Goal: Complete application form

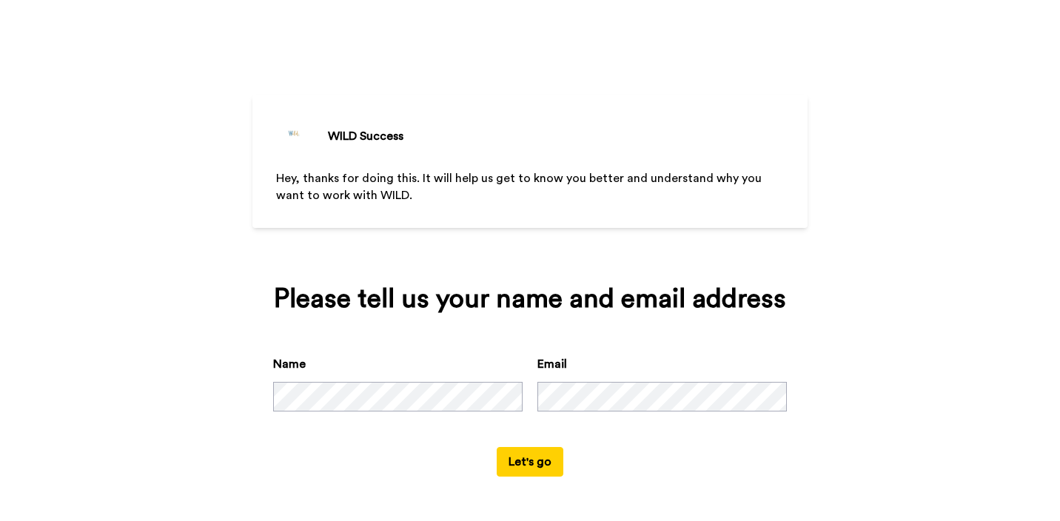
click at [529, 458] on button "Let's go" at bounding box center [530, 462] width 67 height 30
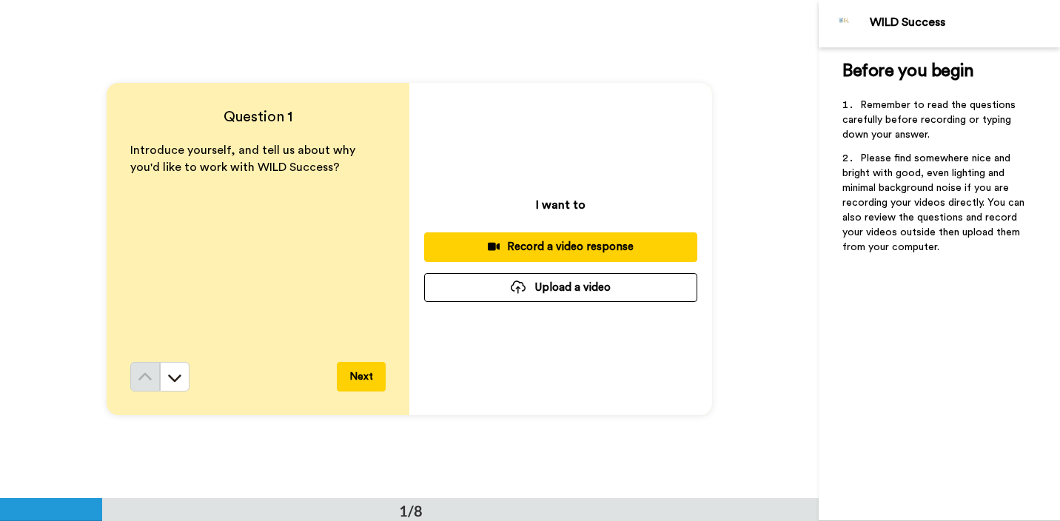
click at [553, 241] on div "Record a video response" at bounding box center [560, 247] width 249 height 16
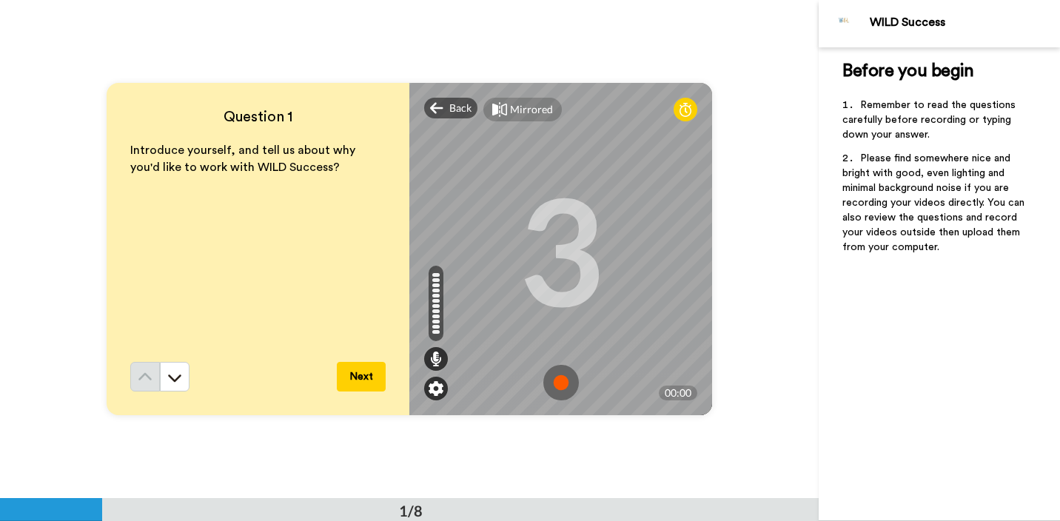
click at [441, 383] on img at bounding box center [436, 388] width 15 height 15
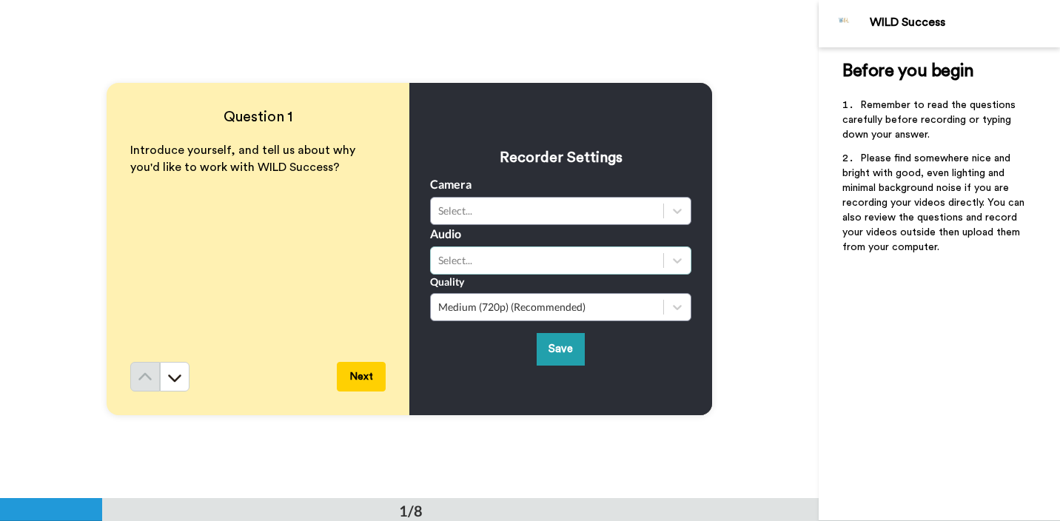
click at [512, 267] on div "Select..." at bounding box center [547, 260] width 218 height 15
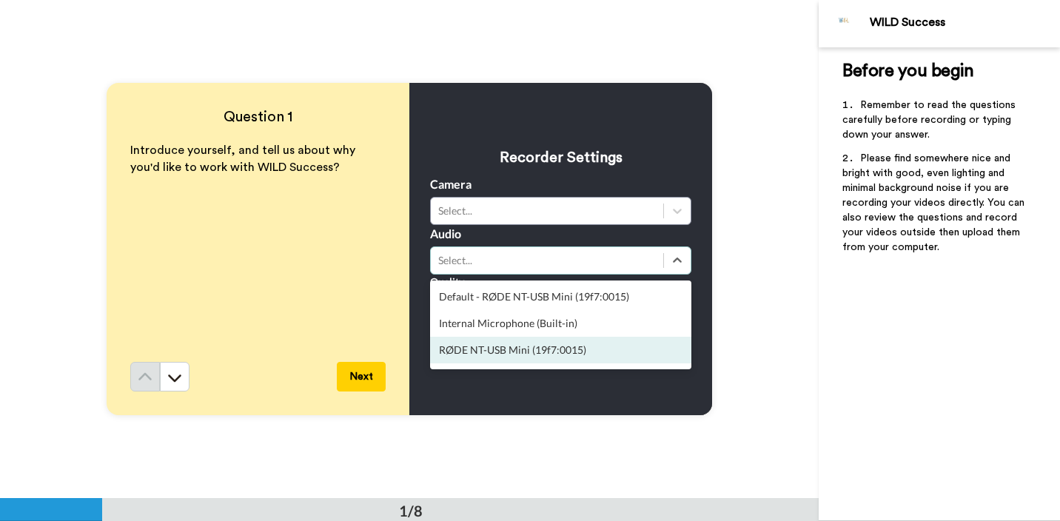
click at [506, 353] on div "RØDE NT-USB Mini (19f7:0015)" at bounding box center [560, 350] width 261 height 27
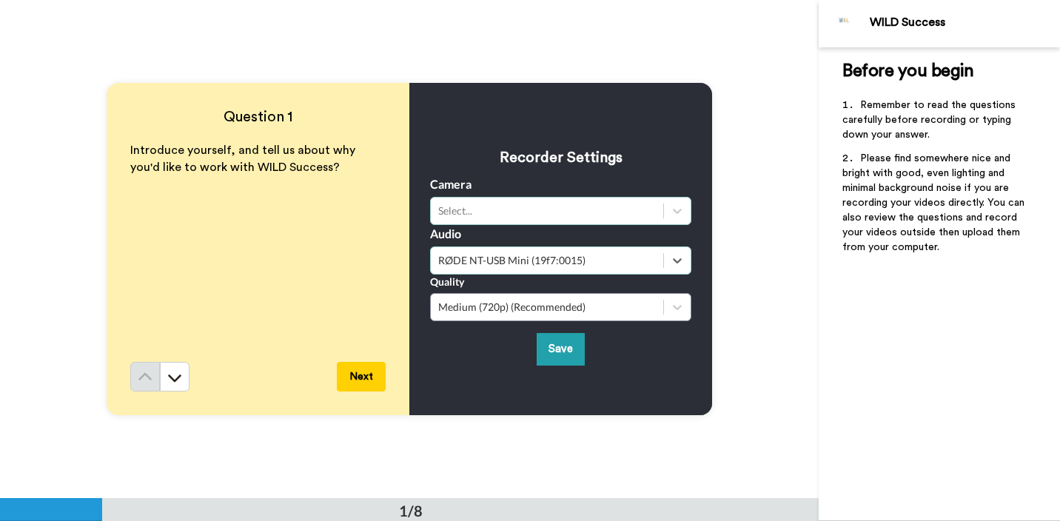
click at [502, 211] on div "Select..." at bounding box center [547, 211] width 218 height 15
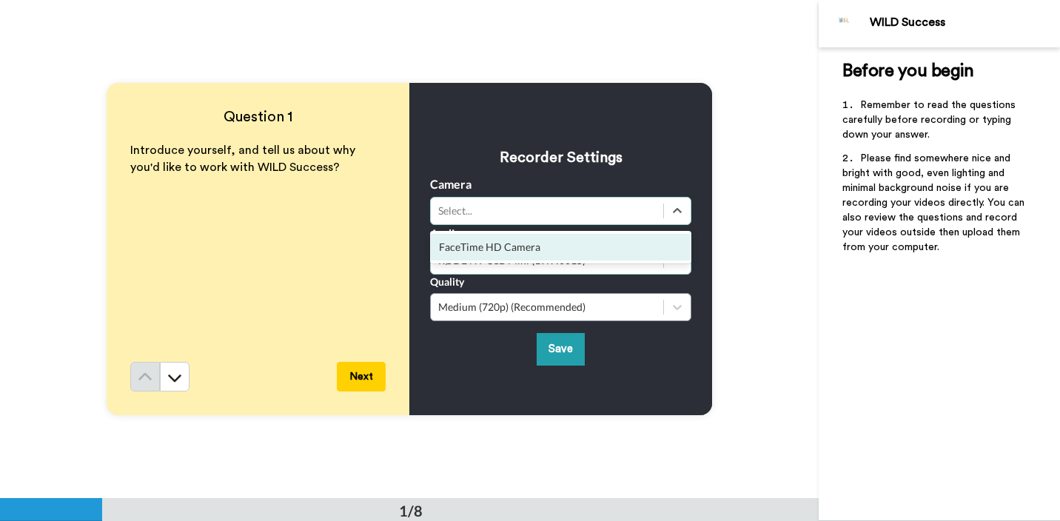
click at [498, 242] on div "FaceTime HD Camera" at bounding box center [560, 247] width 261 height 27
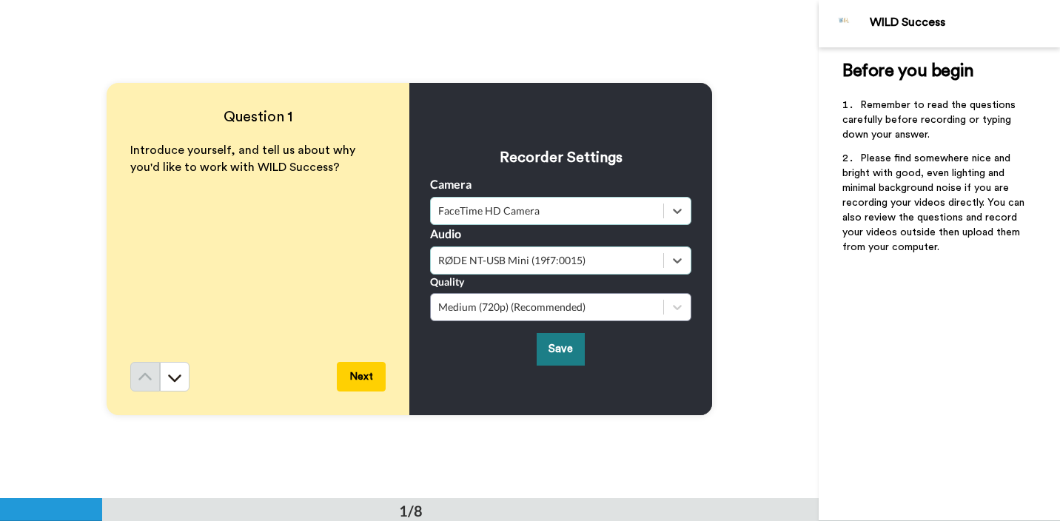
click at [557, 343] on button "Save" at bounding box center [561, 349] width 48 height 32
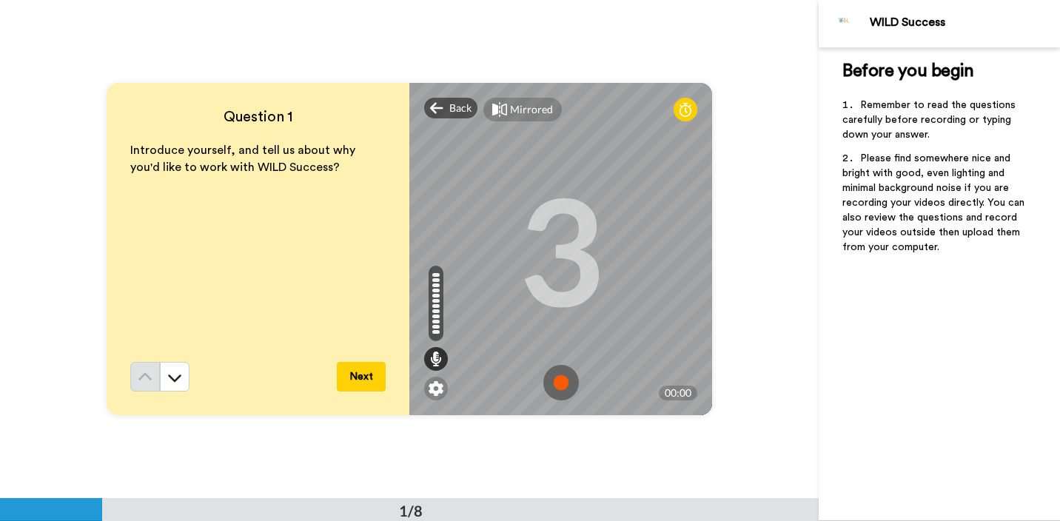
click at [560, 378] on img at bounding box center [561, 383] width 36 height 36
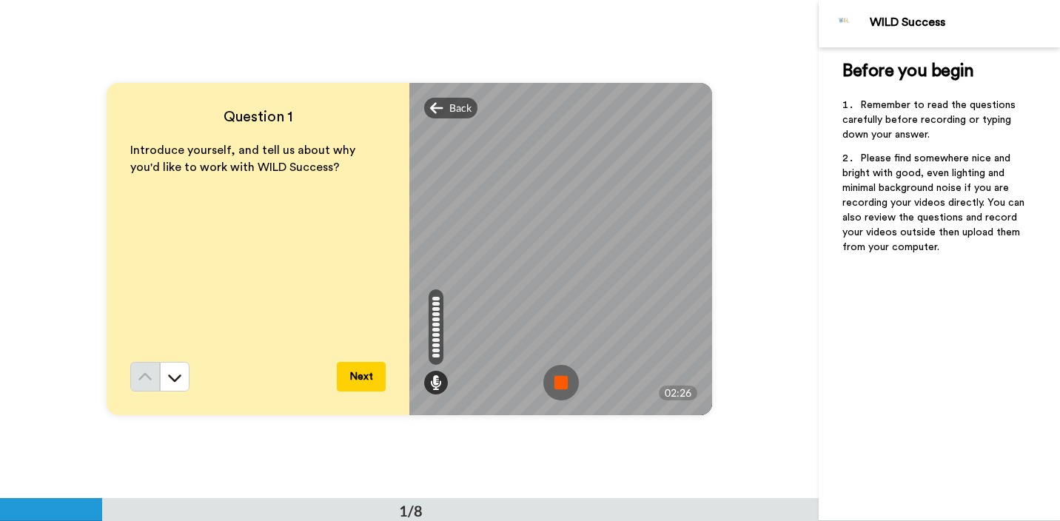
click at [560, 378] on img at bounding box center [561, 383] width 36 height 36
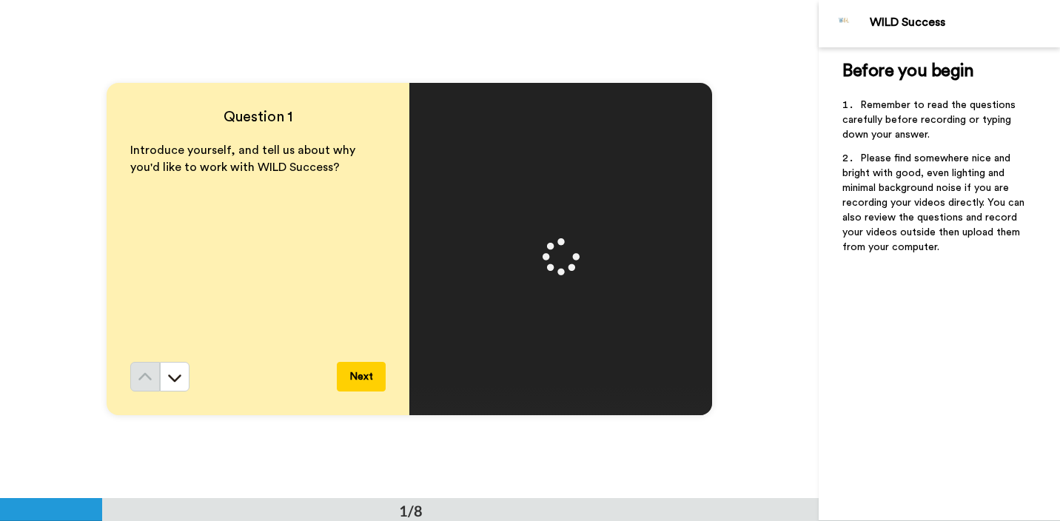
click at [363, 378] on button "Next" at bounding box center [361, 377] width 49 height 30
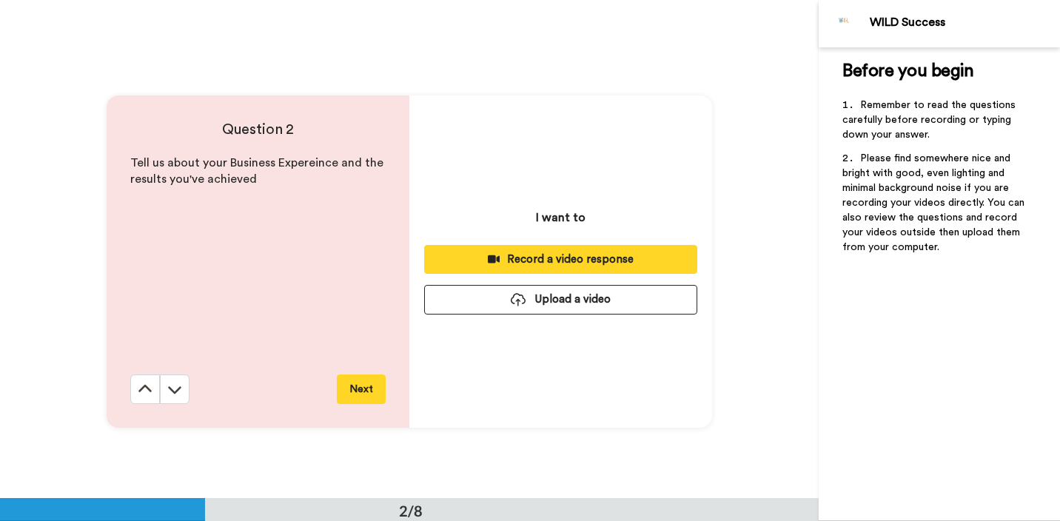
scroll to position [499, 0]
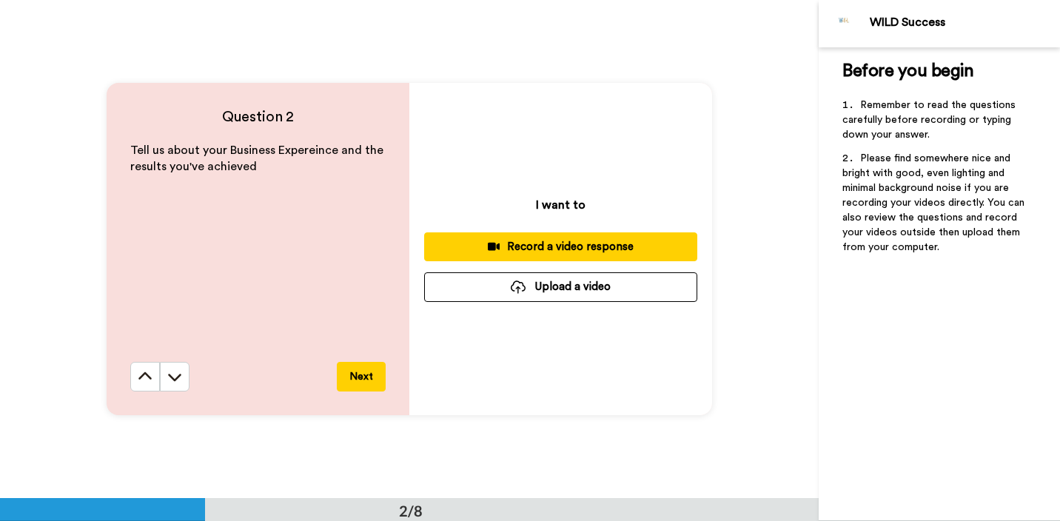
click at [555, 239] on div "Record a video response" at bounding box center [560, 247] width 249 height 16
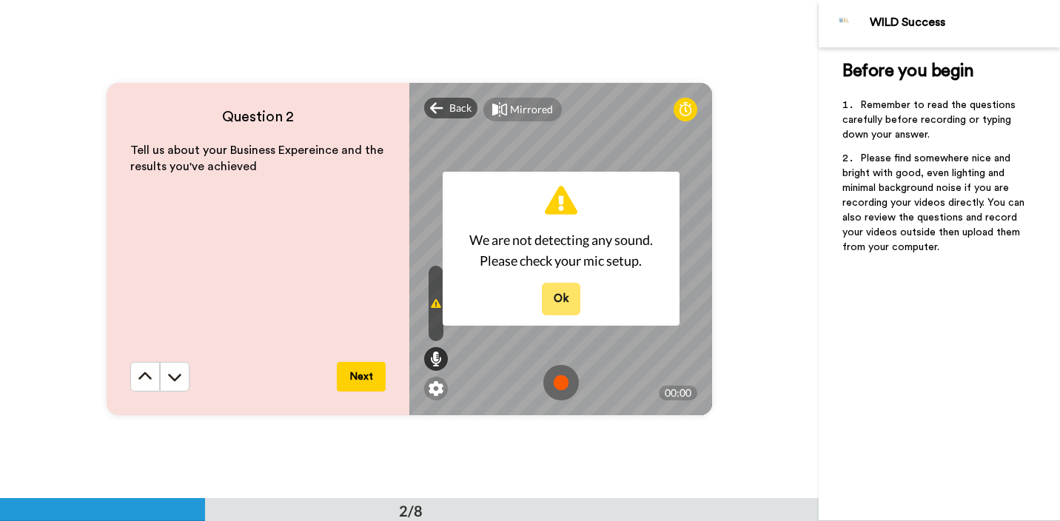
click at [563, 297] on button "Ok" at bounding box center [561, 299] width 38 height 32
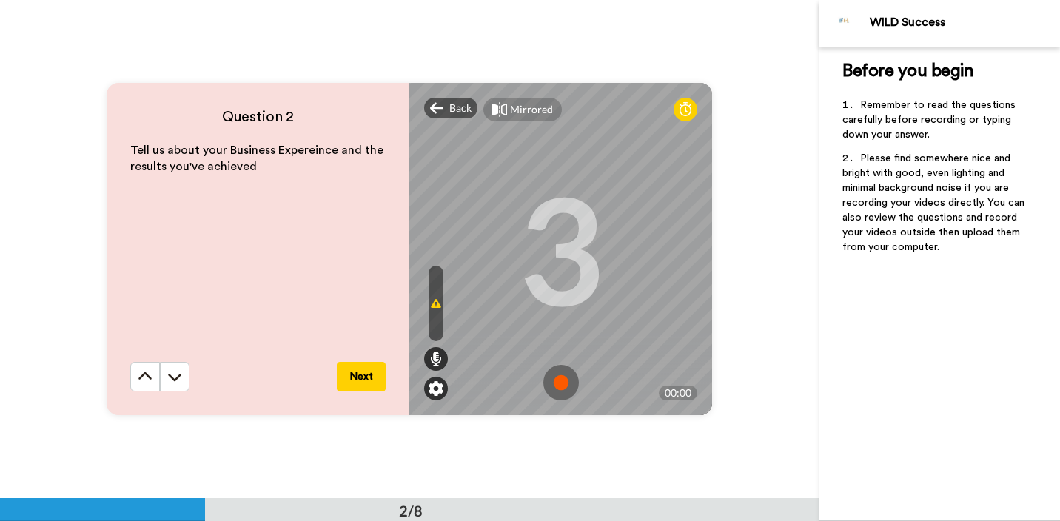
click at [434, 391] on img at bounding box center [436, 388] width 15 height 15
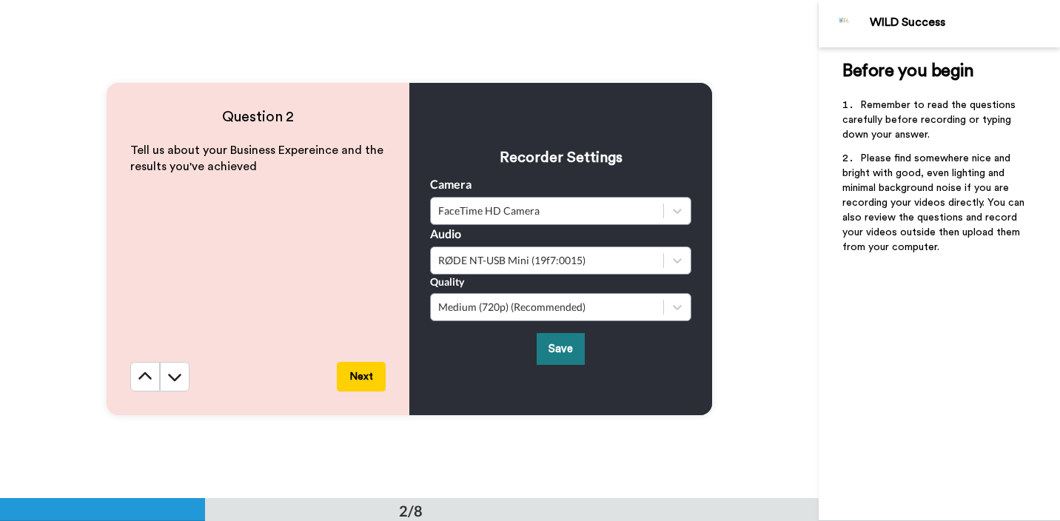
click at [552, 344] on button "Save" at bounding box center [561, 349] width 48 height 32
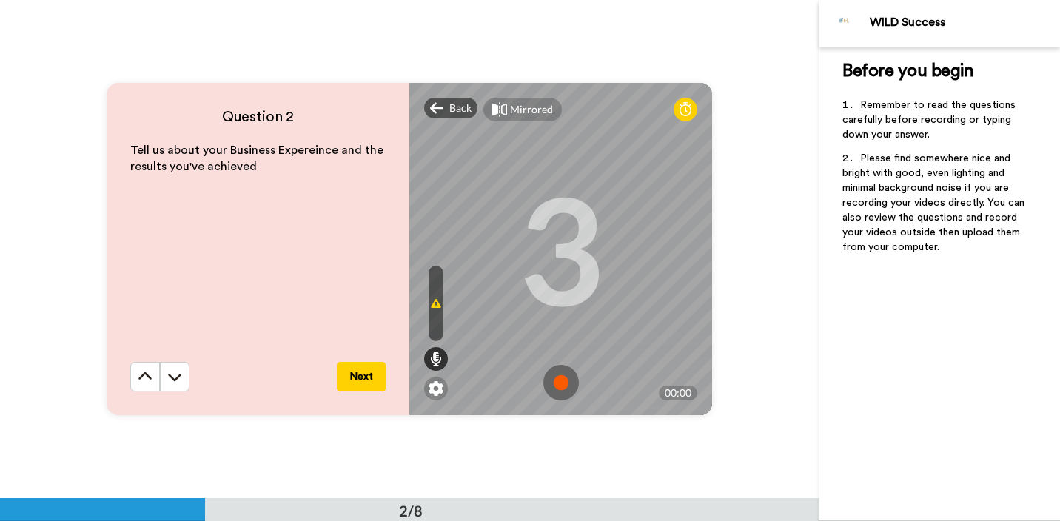
click at [439, 290] on div at bounding box center [436, 304] width 15 height 76
click at [560, 382] on img at bounding box center [561, 383] width 36 height 36
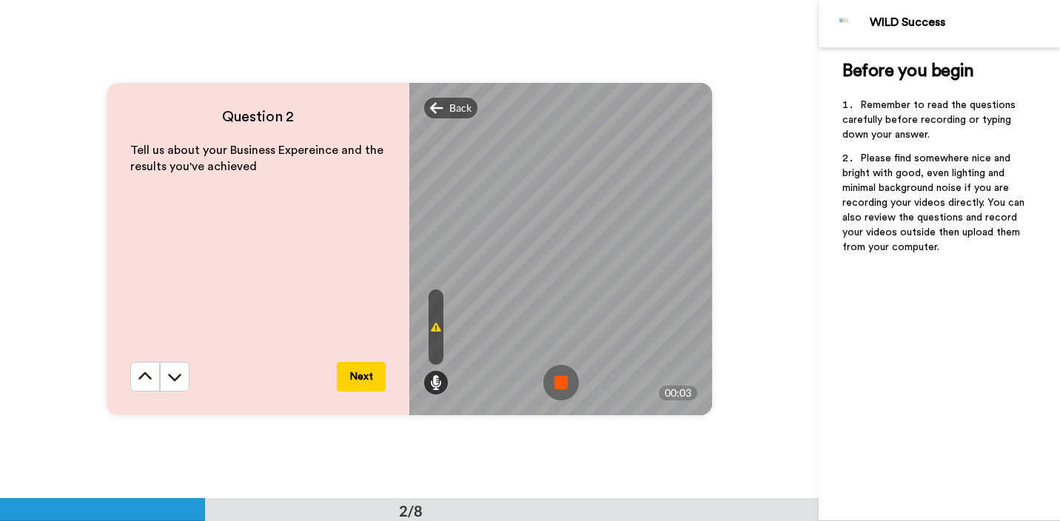
click at [560, 382] on img at bounding box center [561, 383] width 36 height 36
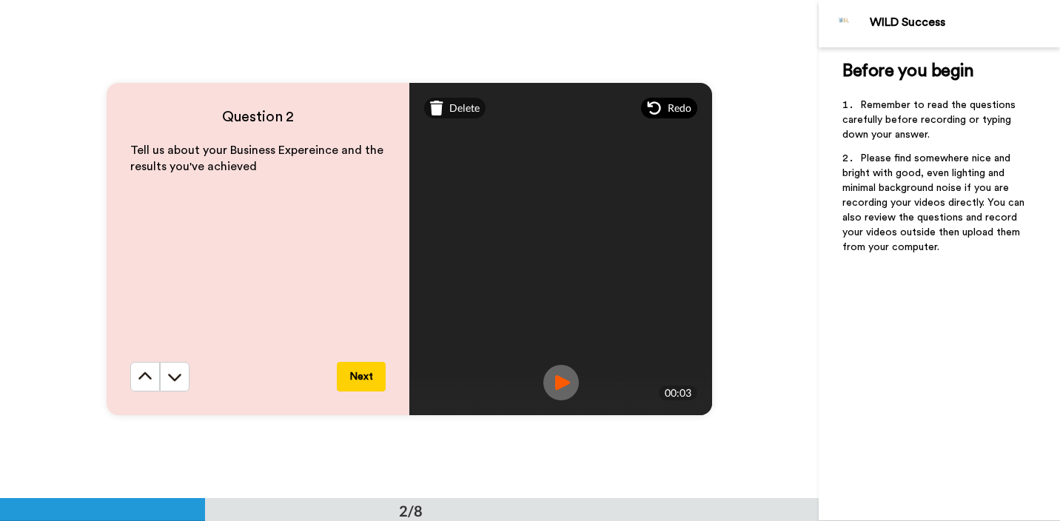
click at [670, 110] on span "Redo" at bounding box center [680, 108] width 24 height 15
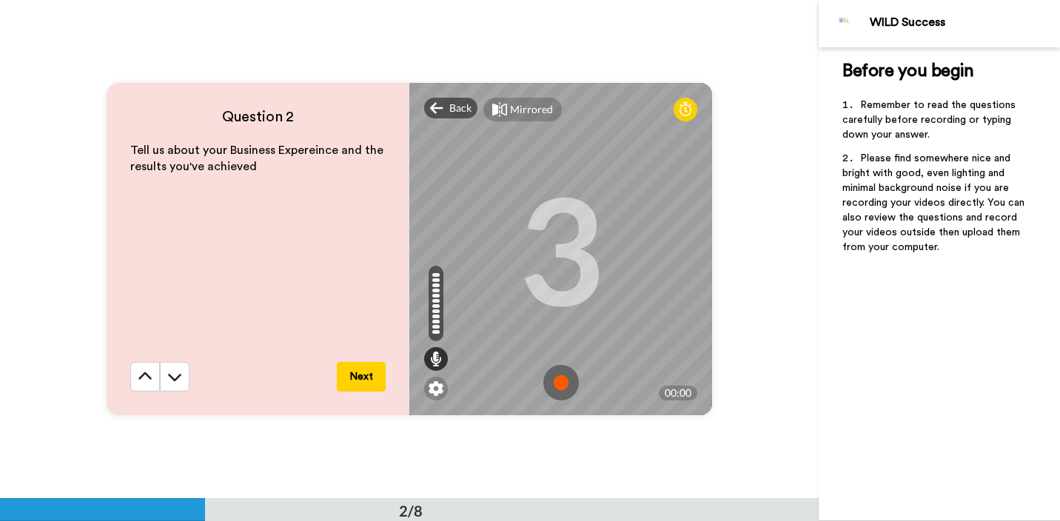
click at [560, 378] on img at bounding box center [561, 383] width 36 height 36
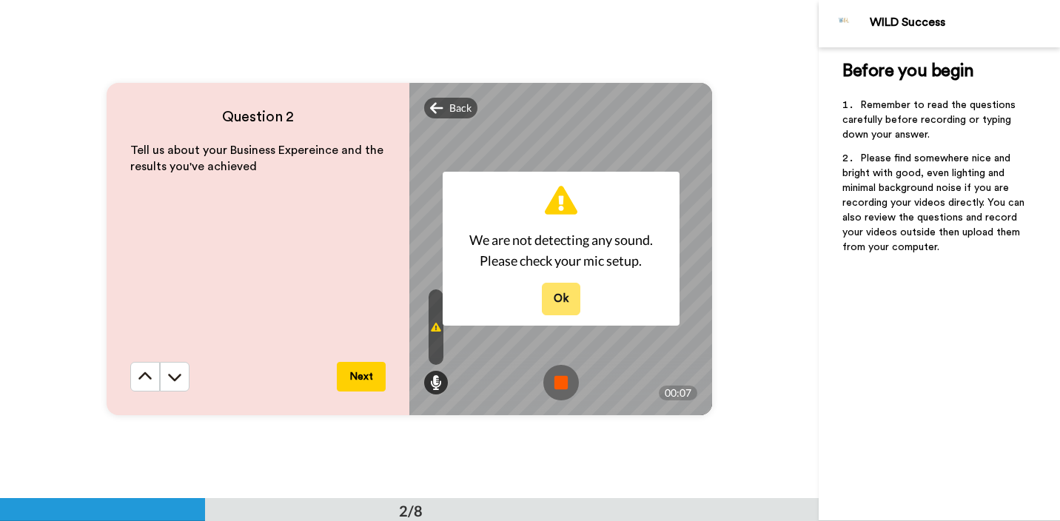
click at [572, 287] on button "Ok" at bounding box center [561, 299] width 38 height 32
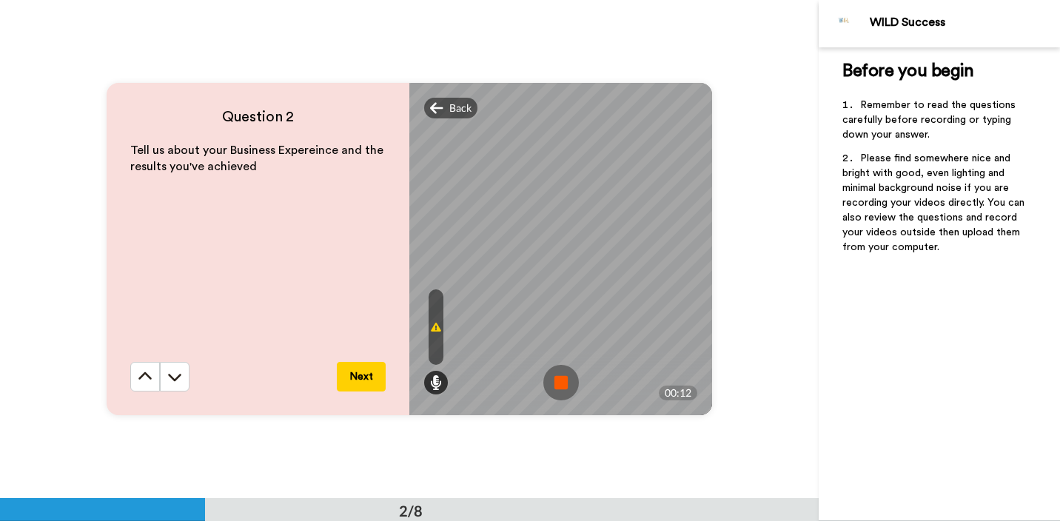
click at [566, 370] on img at bounding box center [561, 383] width 36 height 36
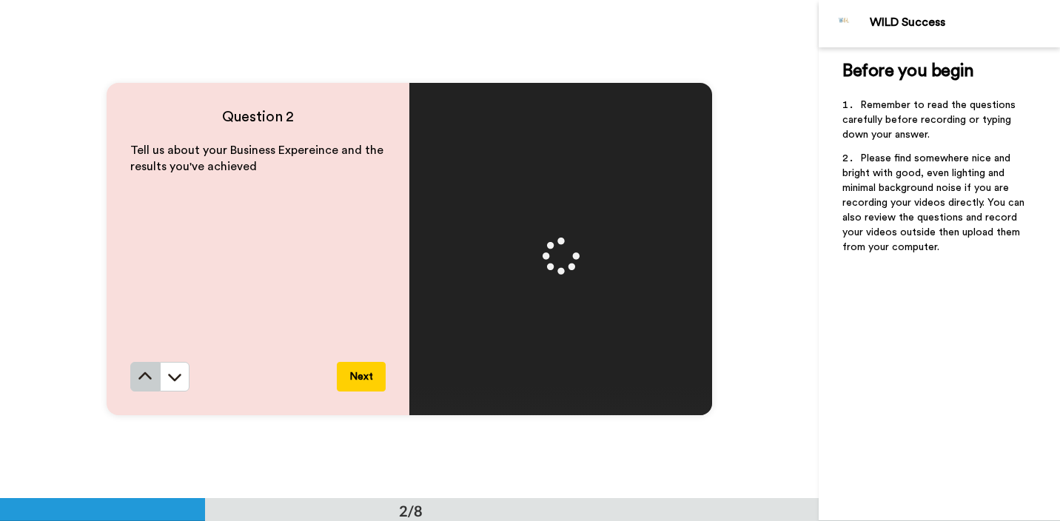
click at [148, 384] on button at bounding box center [145, 377] width 30 height 30
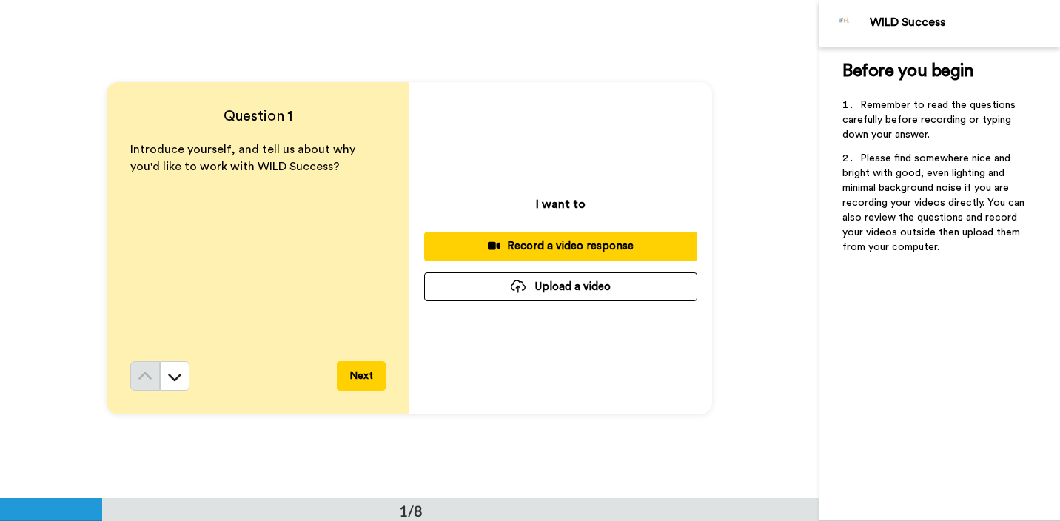
scroll to position [0, 0]
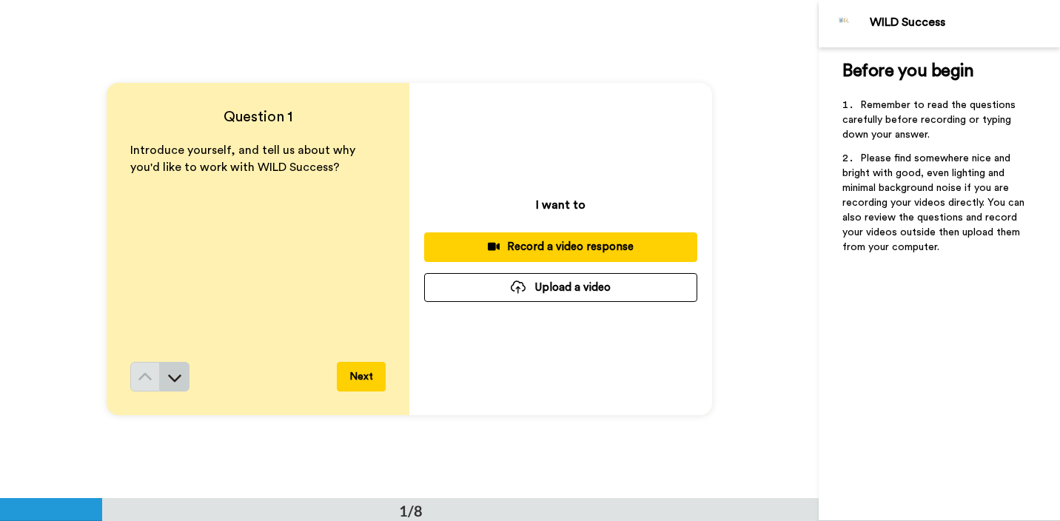
click at [170, 388] on button at bounding box center [175, 377] width 30 height 30
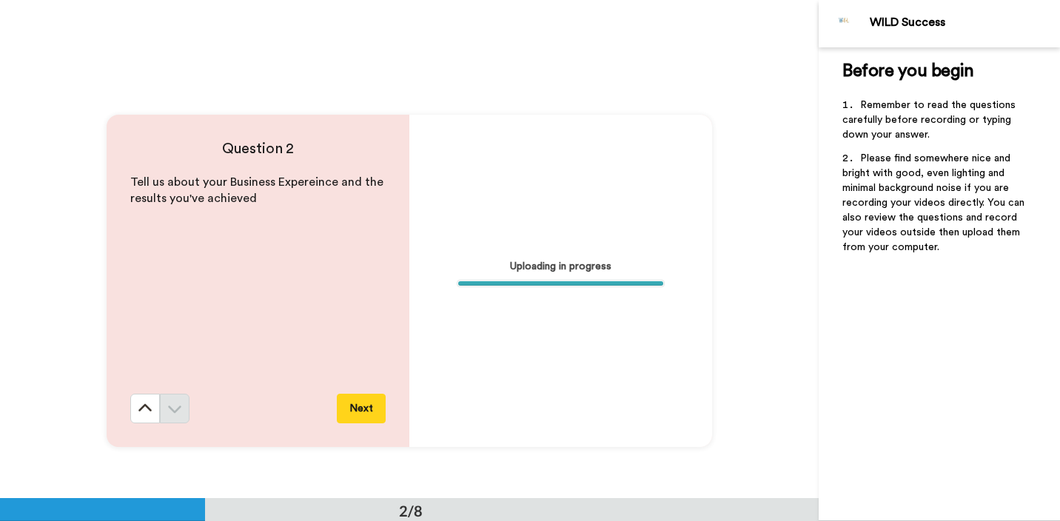
scroll to position [499, 0]
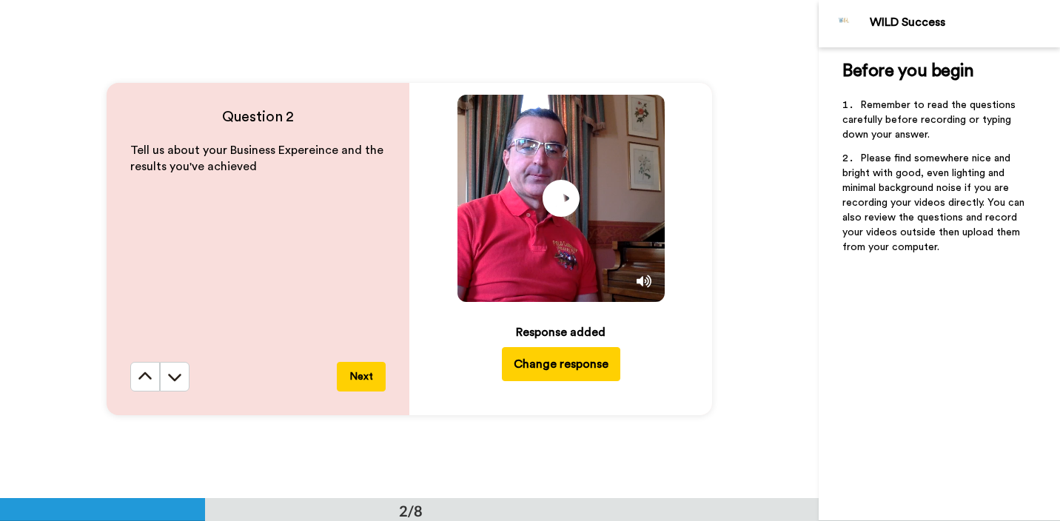
click at [569, 366] on button "Change response" at bounding box center [561, 364] width 118 height 34
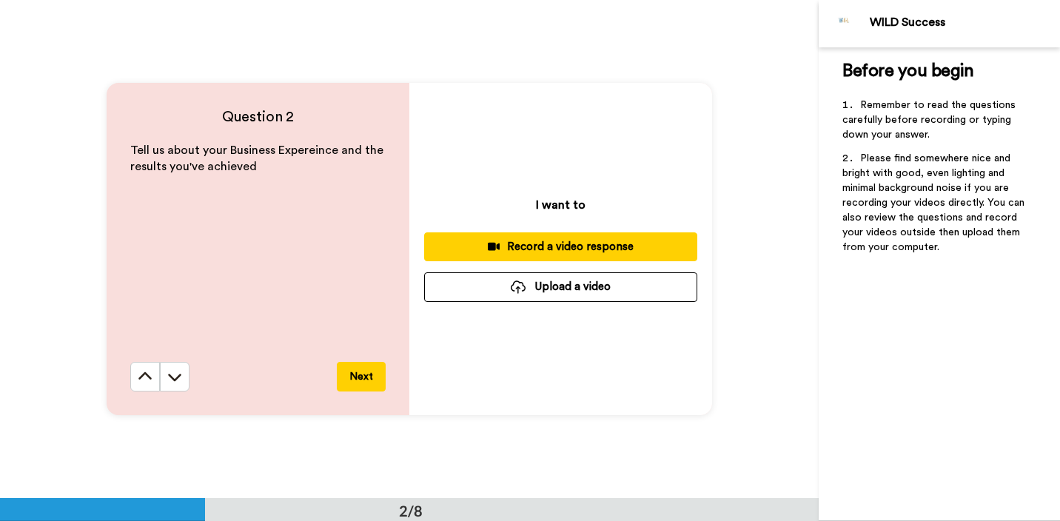
click at [582, 255] on button "Record a video response" at bounding box center [560, 246] width 273 height 29
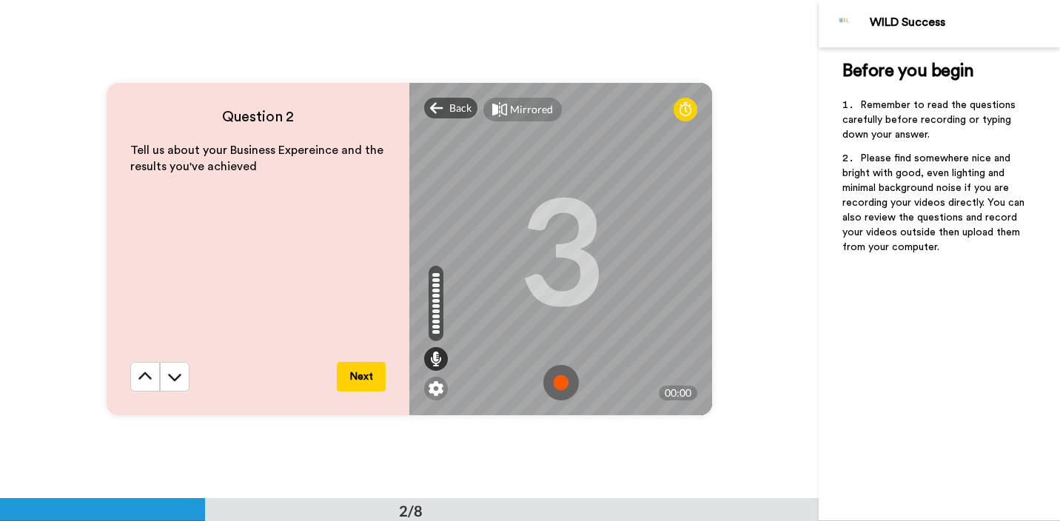
click at [570, 383] on img at bounding box center [561, 383] width 36 height 36
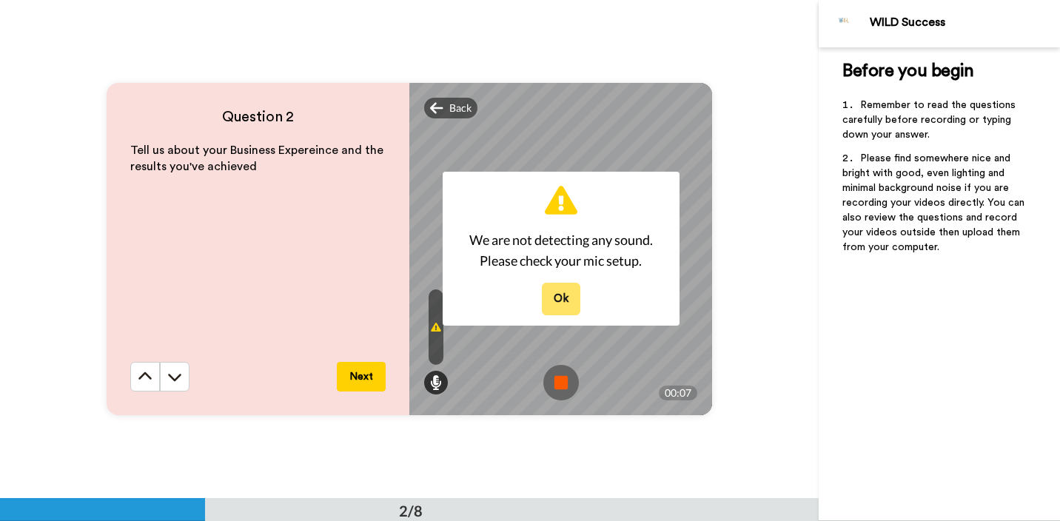
click at [558, 287] on button "Ok" at bounding box center [561, 299] width 38 height 32
